Goal: Task Accomplishment & Management: Complete application form

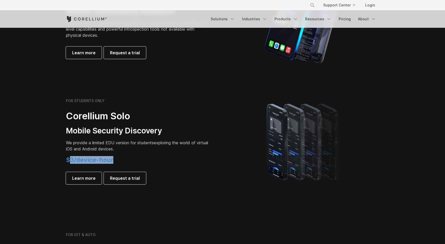
drag, startPoint x: 68, startPoint y: 159, endPoint x: 120, endPoint y: 159, distance: 51.5
click at [120, 159] on h4 "$3/device-hour" at bounding box center [138, 160] width 144 height 8
click at [123, 180] on span "Request a trial" at bounding box center [125, 178] width 30 height 6
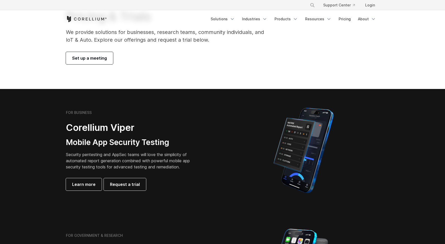
scroll to position [45, 0]
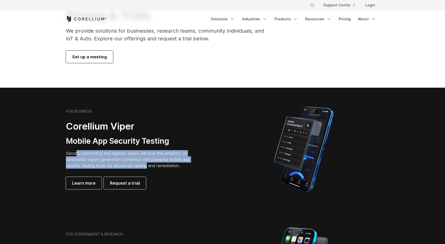
drag, startPoint x: 77, startPoint y: 152, endPoint x: 147, endPoint y: 165, distance: 71.0
click at [147, 165] on p "Security pentesting and AppSec teams will love the simplicity of automated repo…" at bounding box center [132, 159] width 132 height 19
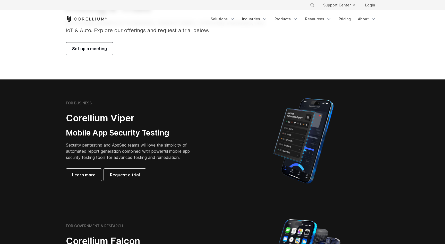
scroll to position [55, 0]
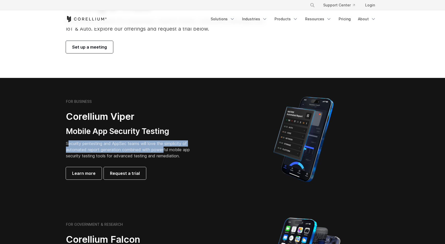
drag, startPoint x: 69, startPoint y: 144, endPoint x: 165, endPoint y: 152, distance: 96.4
click at [165, 152] on p "Security pentesting and AppSec teams will love the simplicity of automated repo…" at bounding box center [132, 150] width 132 height 19
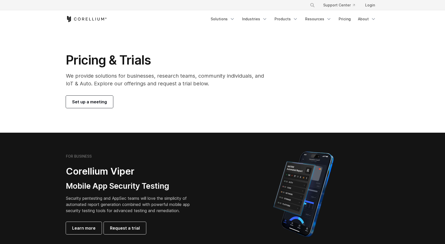
scroll to position [0, 0]
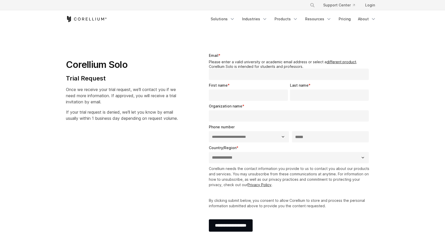
select select "**"
